Goal: Information Seeking & Learning: Learn about a topic

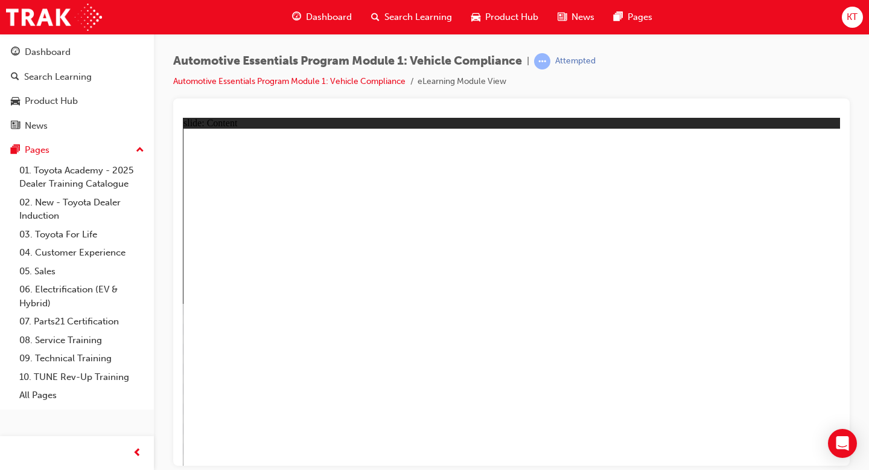
drag, startPoint x: 287, startPoint y: 350, endPoint x: 302, endPoint y: 371, distance: 26.1
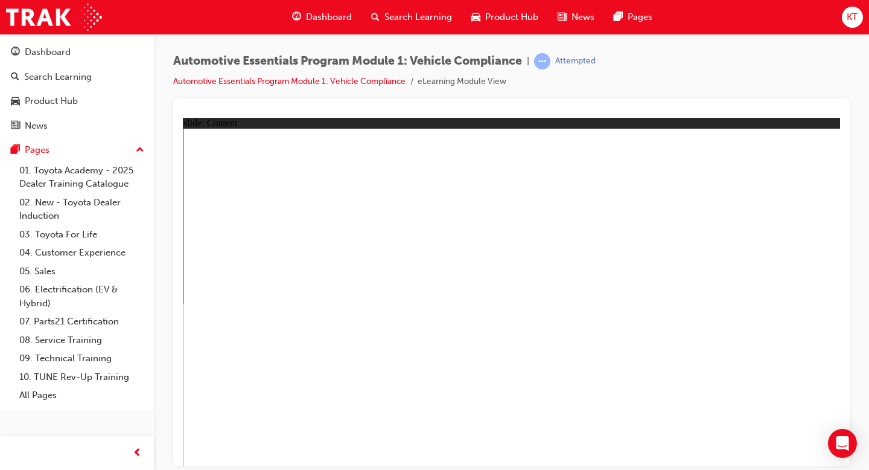
radio input "true"
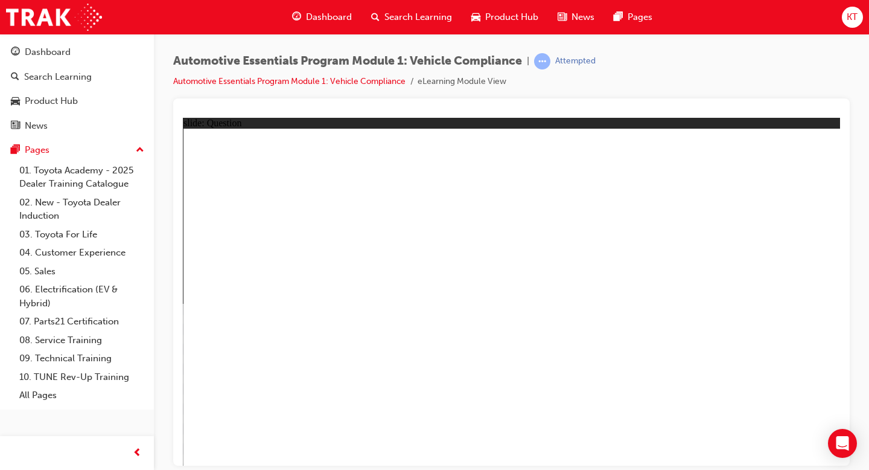
radio input "true"
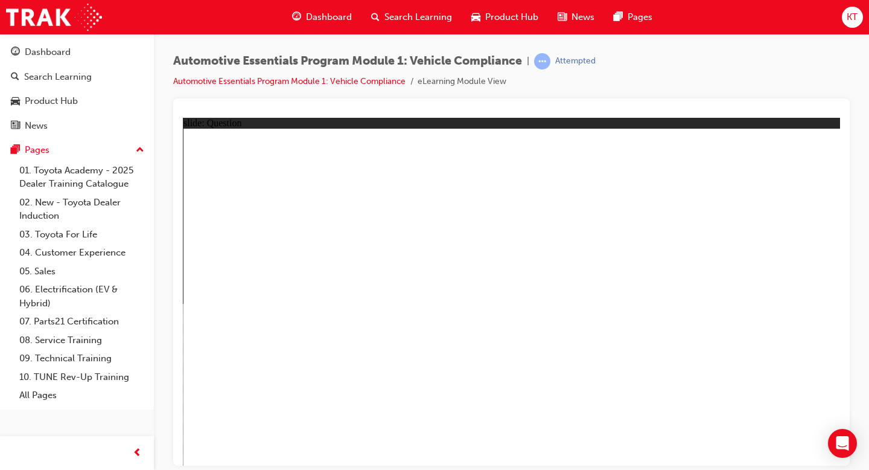
radio input "true"
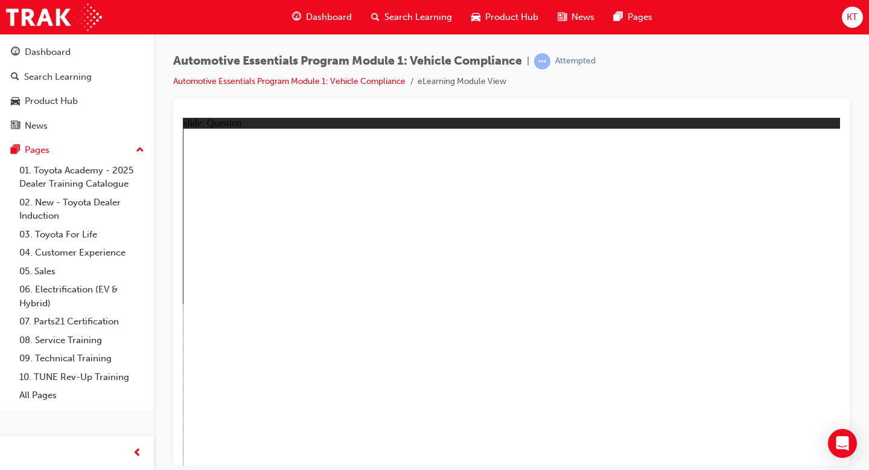
radio input "true"
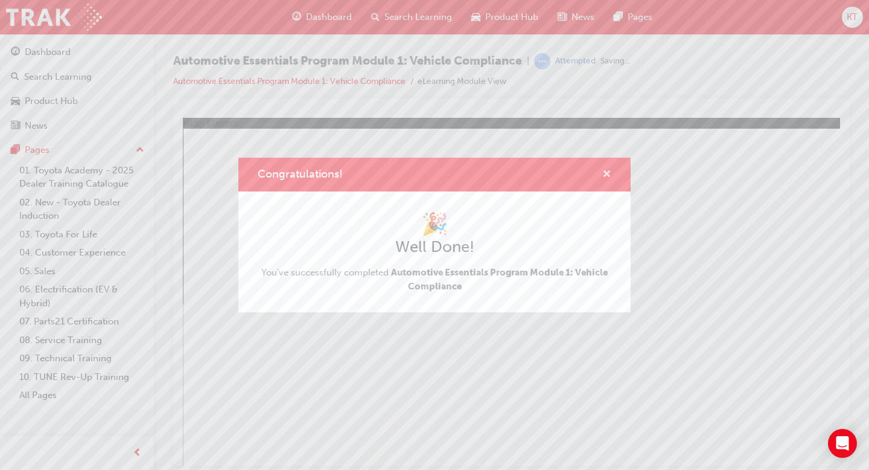
click at [609, 175] on span "cross-icon" at bounding box center [607, 175] width 9 height 11
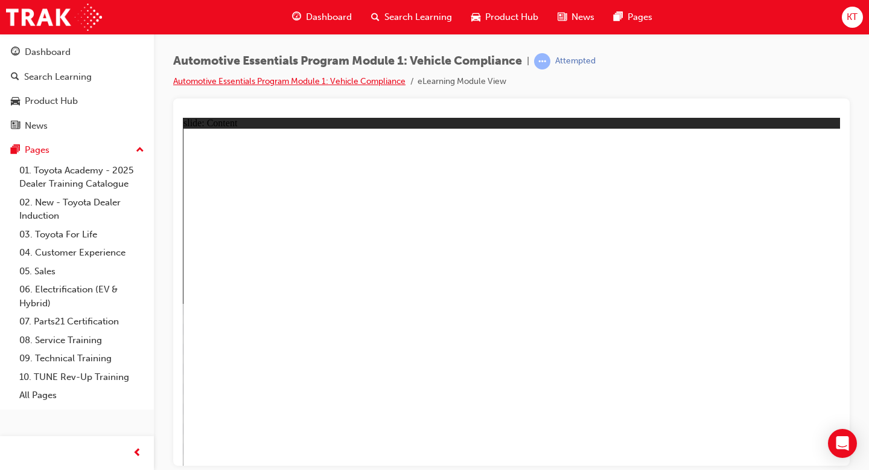
click at [369, 83] on link "Automotive Essentials Program Module 1: Vehicle Compliance" at bounding box center [289, 81] width 232 height 10
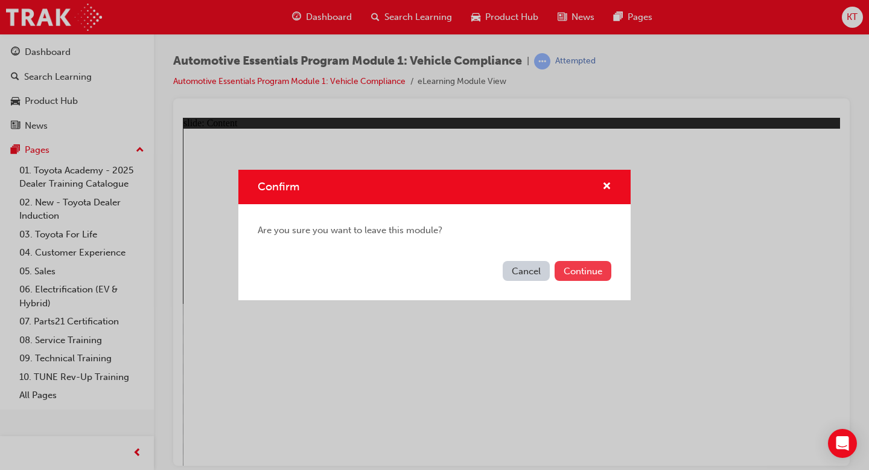
click at [569, 267] on button "Continue" at bounding box center [583, 271] width 57 height 20
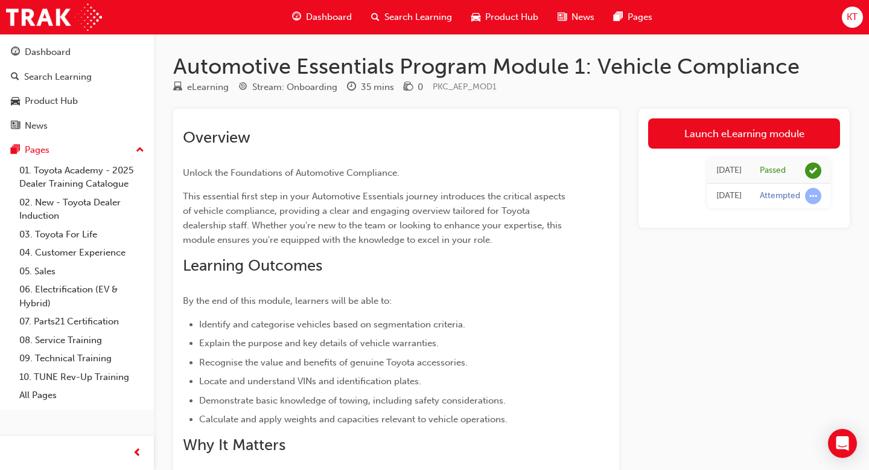
click at [327, 19] on span "Dashboard" at bounding box center [329, 17] width 46 height 14
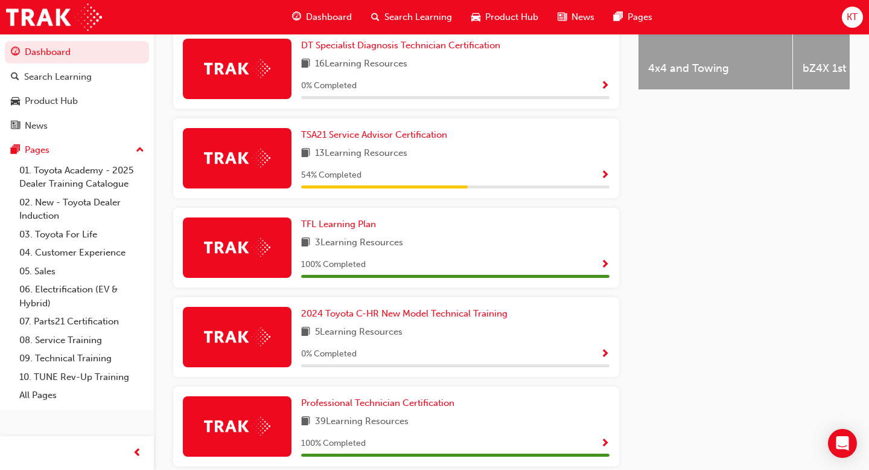
scroll to position [570, 0]
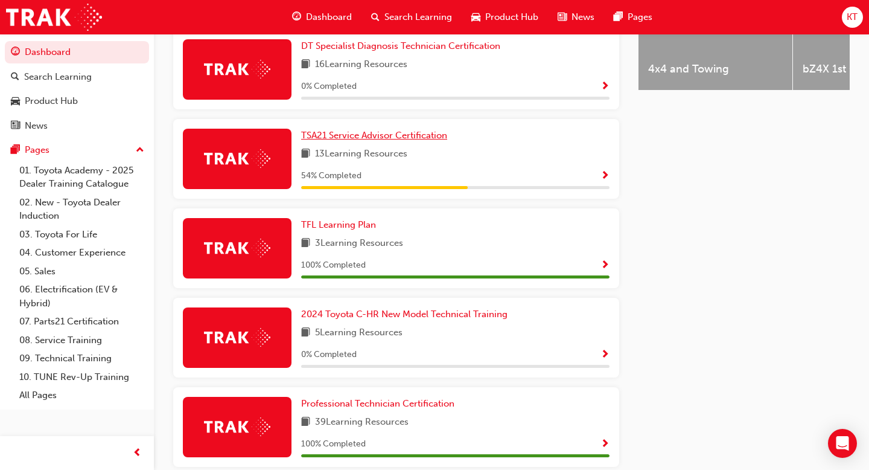
click at [396, 141] on span "TSA21 Service Advisor Certification" at bounding box center [374, 135] width 146 height 11
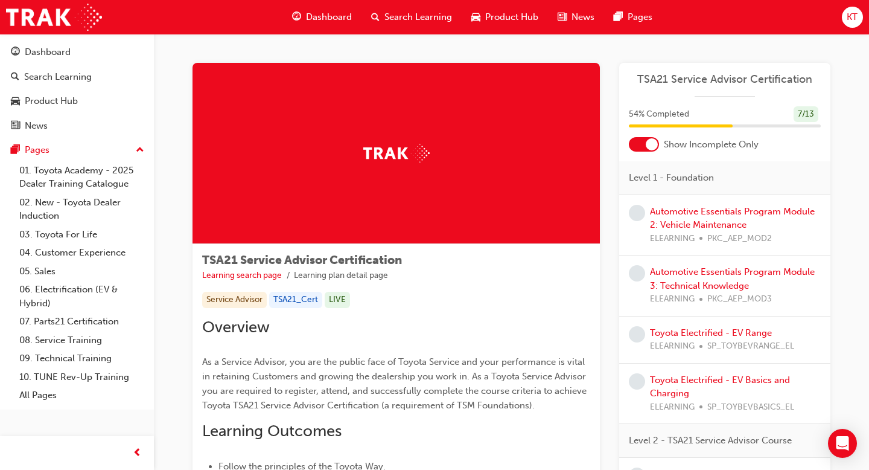
click at [634, 149] on div at bounding box center [644, 144] width 30 height 14
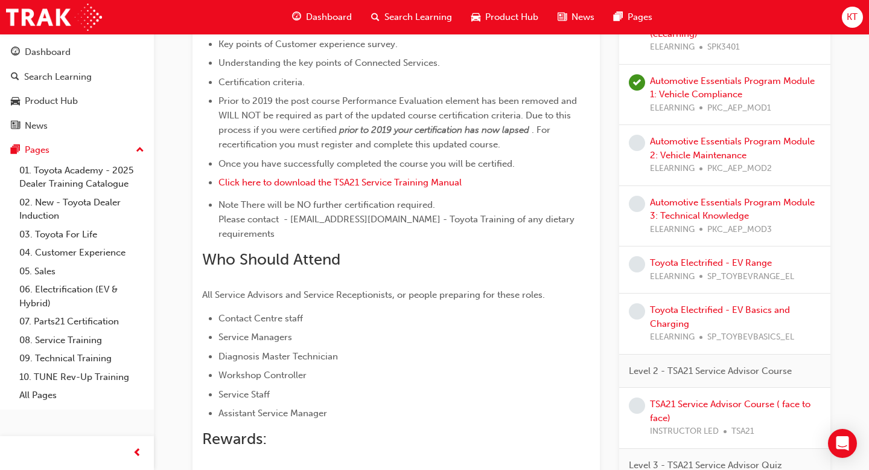
scroll to position [554, 0]
click at [684, 138] on link "Automotive Essentials Program Module 2: Vehicle Maintenance" at bounding box center [732, 149] width 165 height 25
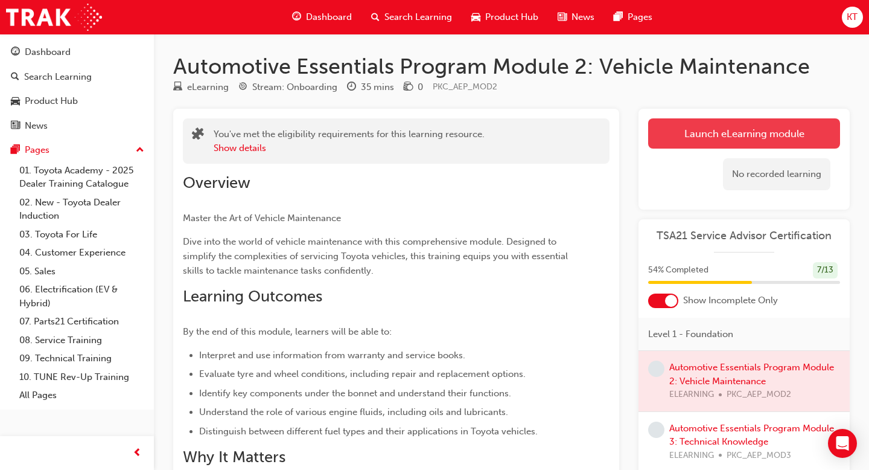
click at [701, 124] on link "Launch eLearning module" at bounding box center [744, 133] width 192 height 30
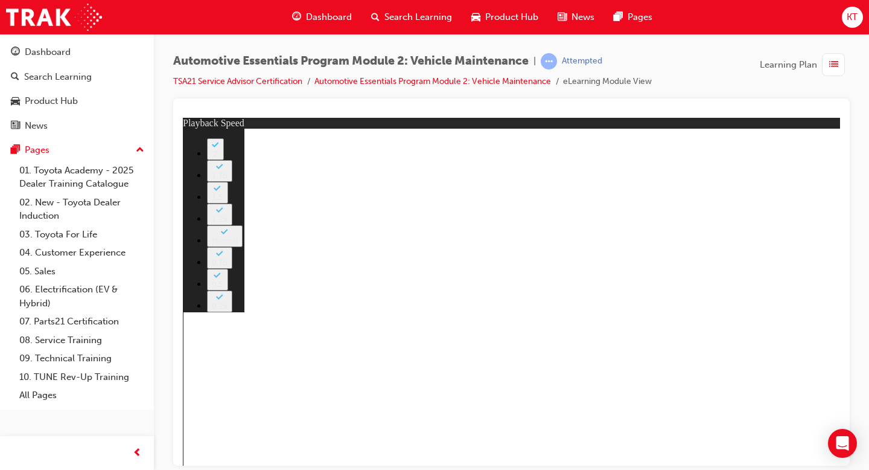
drag, startPoint x: 270, startPoint y: 388, endPoint x: 245, endPoint y: 388, distance: 25.4
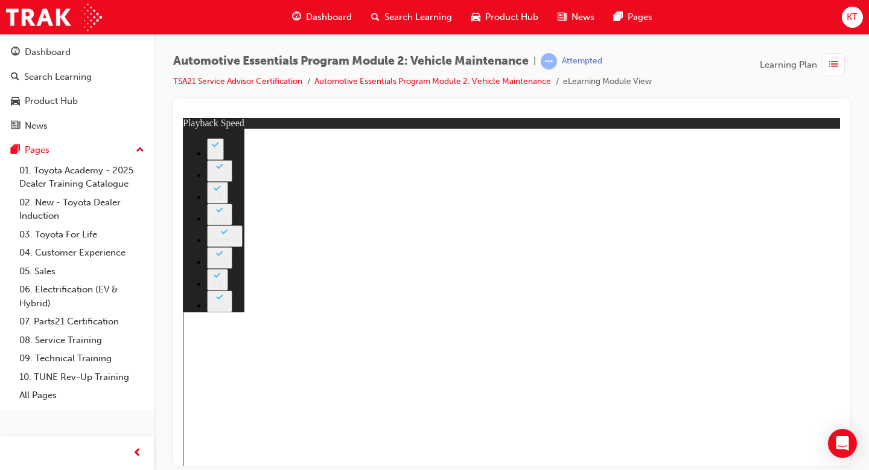
drag, startPoint x: 800, startPoint y: 159, endPoint x: 808, endPoint y: 146, distance: 15.4
type input "33"
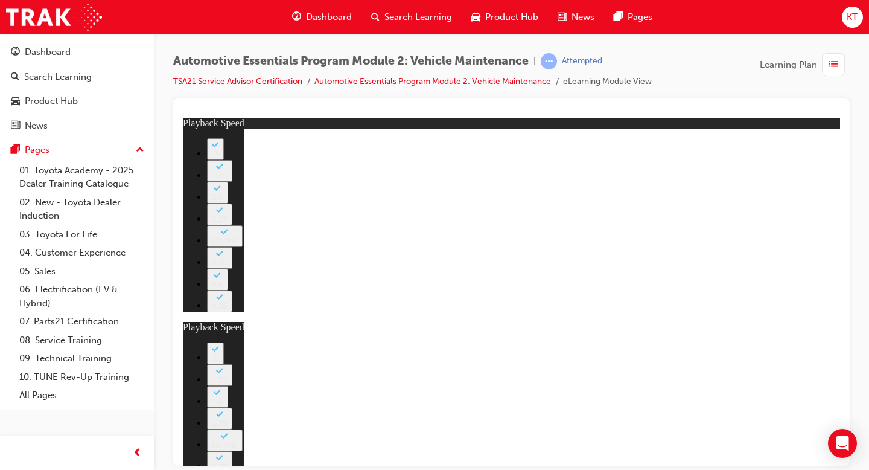
type input "35"
type input "33"
type input "35"
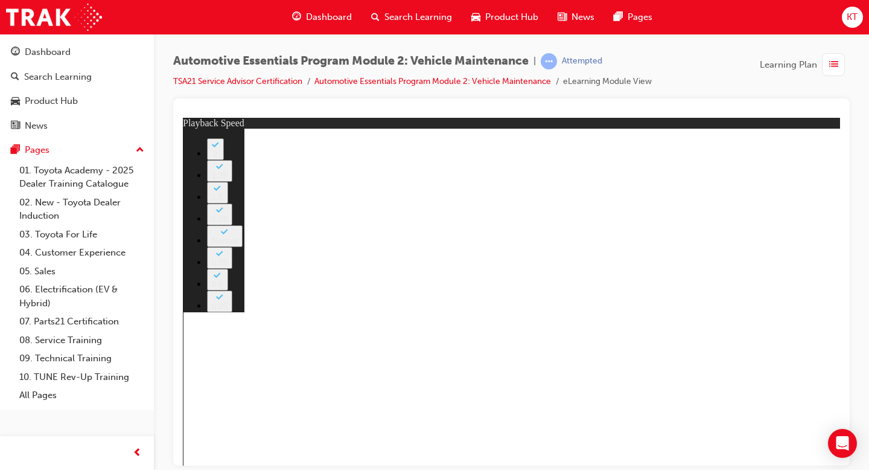
type input "8"
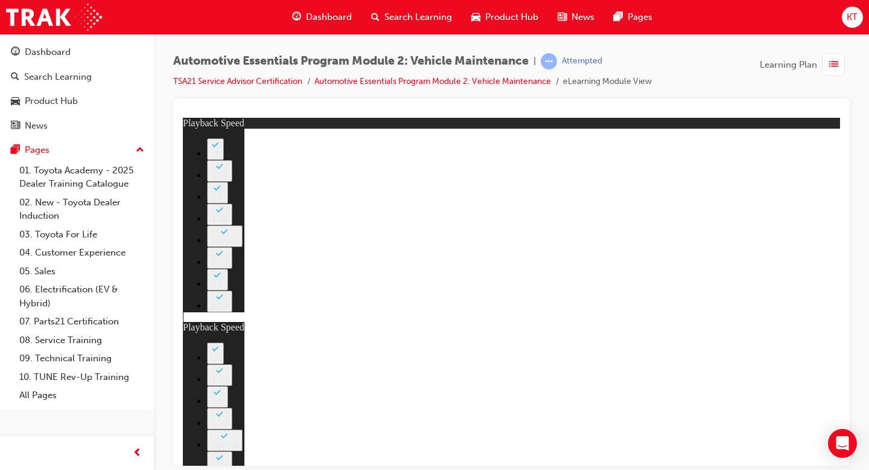
type input "27"
type input "8"
type input "27"
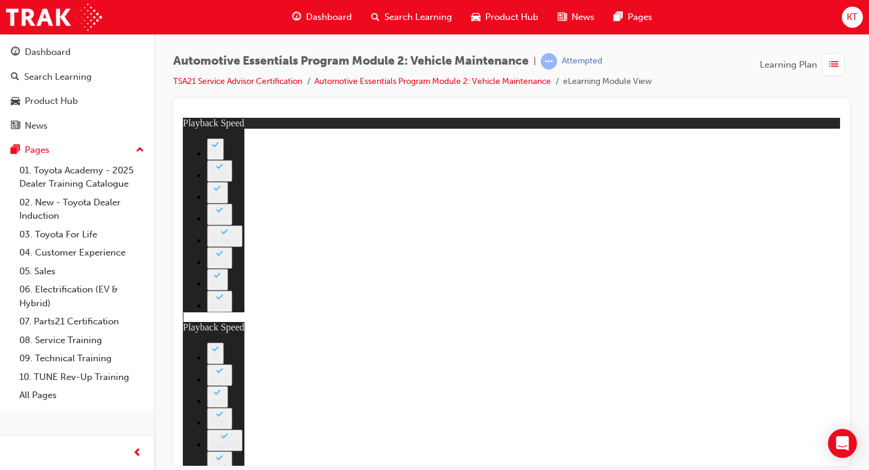
type input "12"
type input "8"
type input "27"
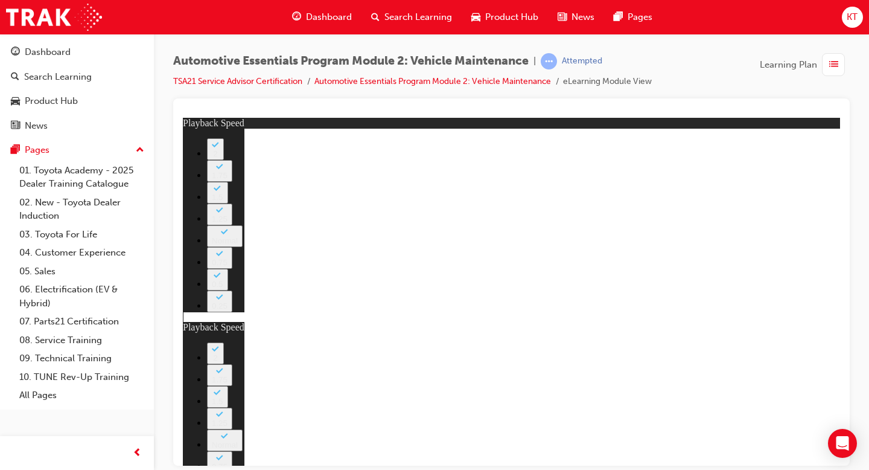
type input "12"
type input "56"
type input "8"
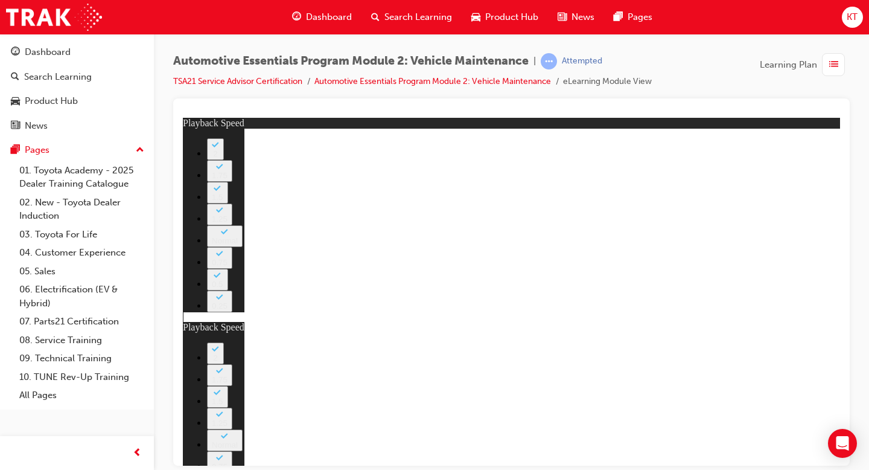
type input "27"
type input "12"
type input "13"
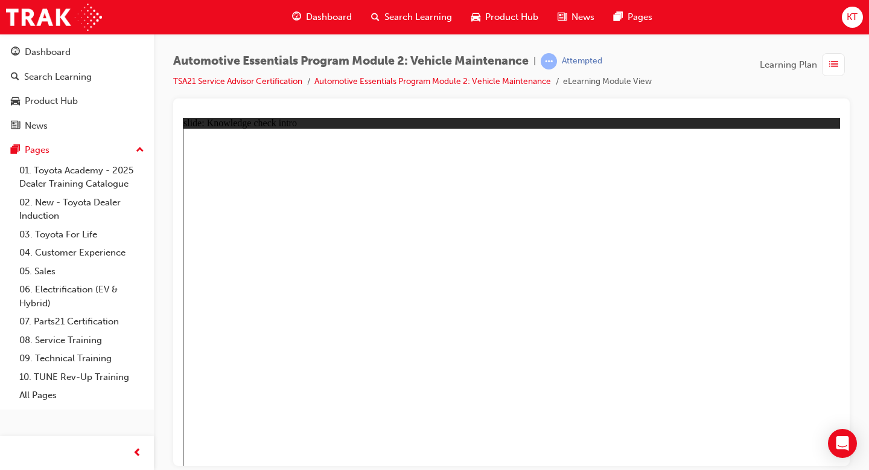
radio input "true"
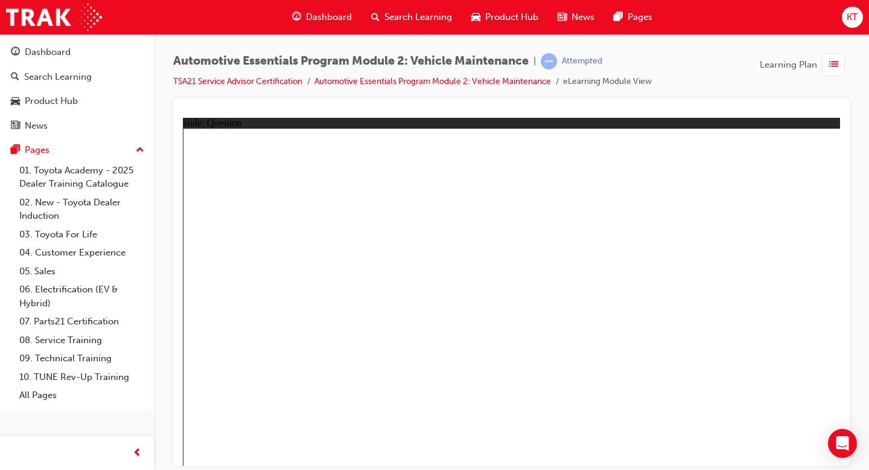
radio input "true"
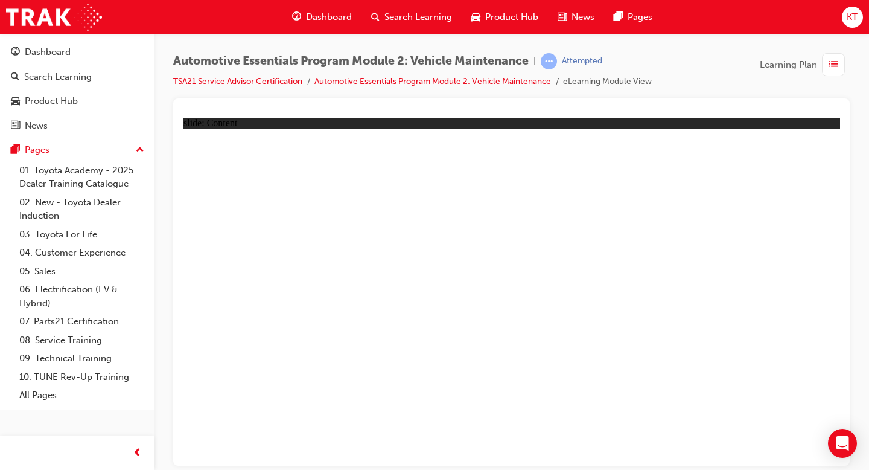
drag, startPoint x: 622, startPoint y: 331, endPoint x: 615, endPoint y: 326, distance: 8.6
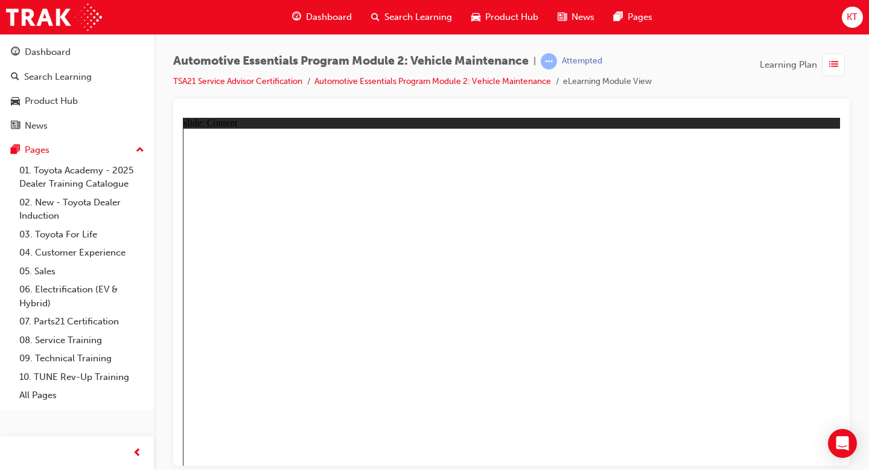
drag, startPoint x: 594, startPoint y: 295, endPoint x: 576, endPoint y: 289, distance: 18.3
